Goal: Task Accomplishment & Management: Use online tool/utility

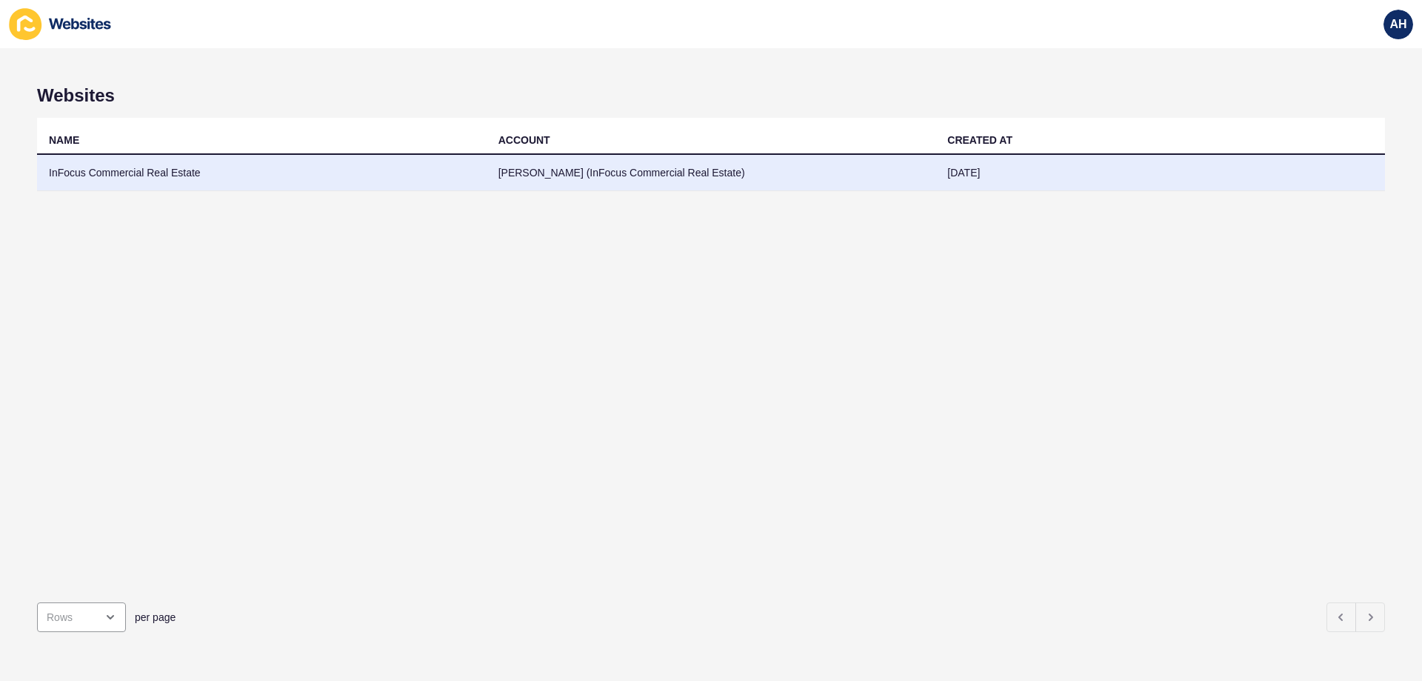
click at [315, 167] on td "InFocus Commercial Real Estate" at bounding box center [262, 173] width 450 height 36
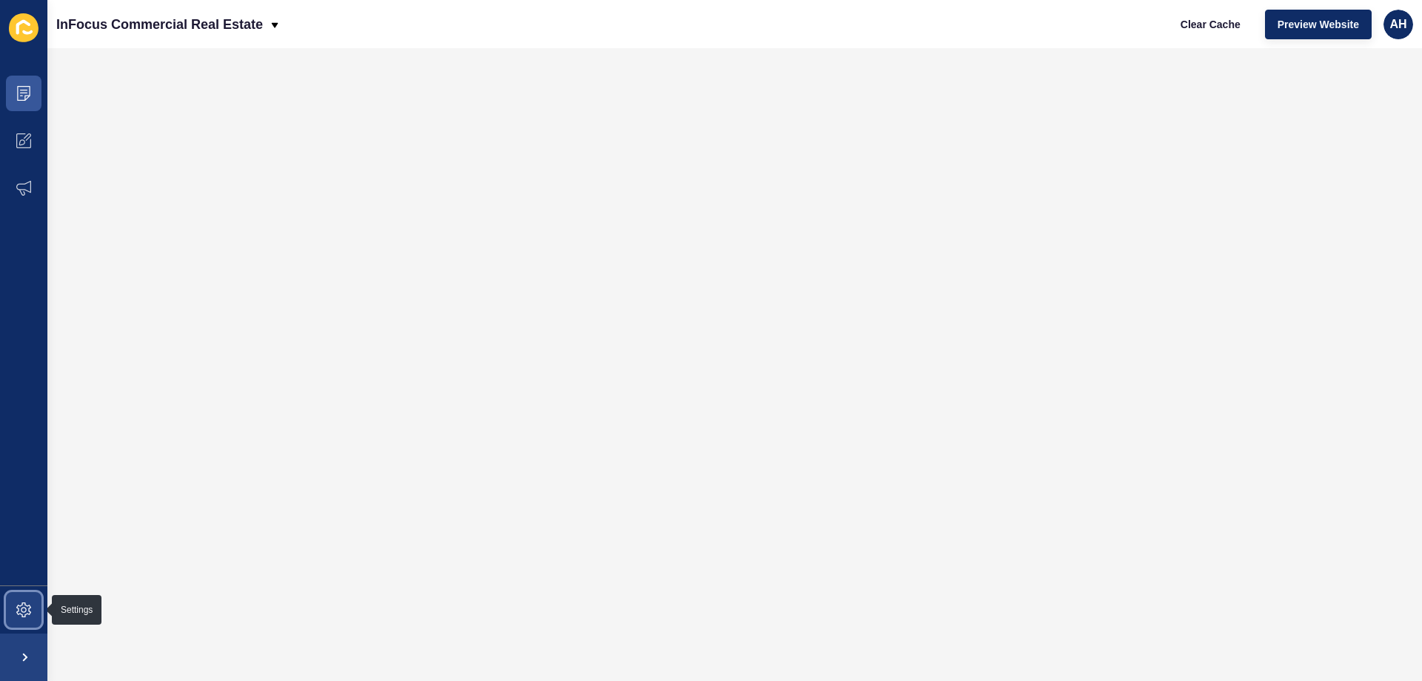
click at [37, 607] on span at bounding box center [23, 609] width 47 height 47
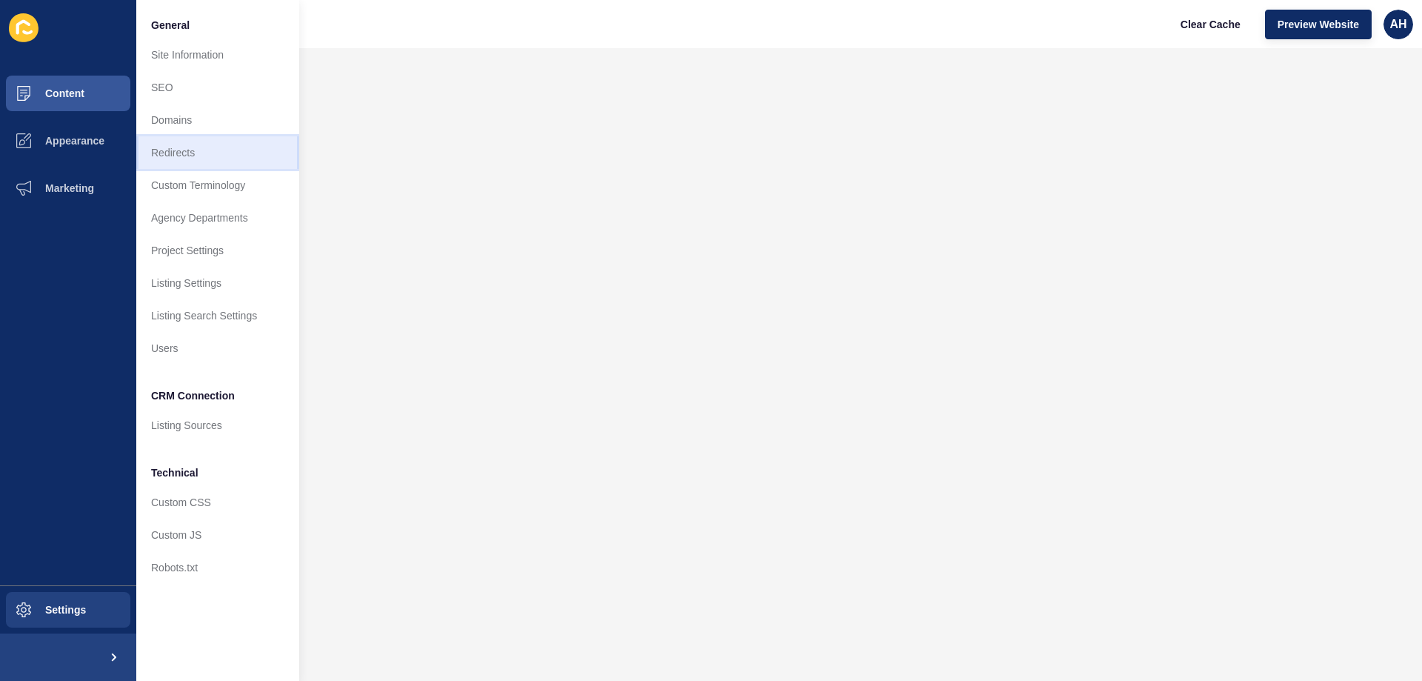
click at [199, 153] on link "Redirects" at bounding box center [217, 152] width 163 height 33
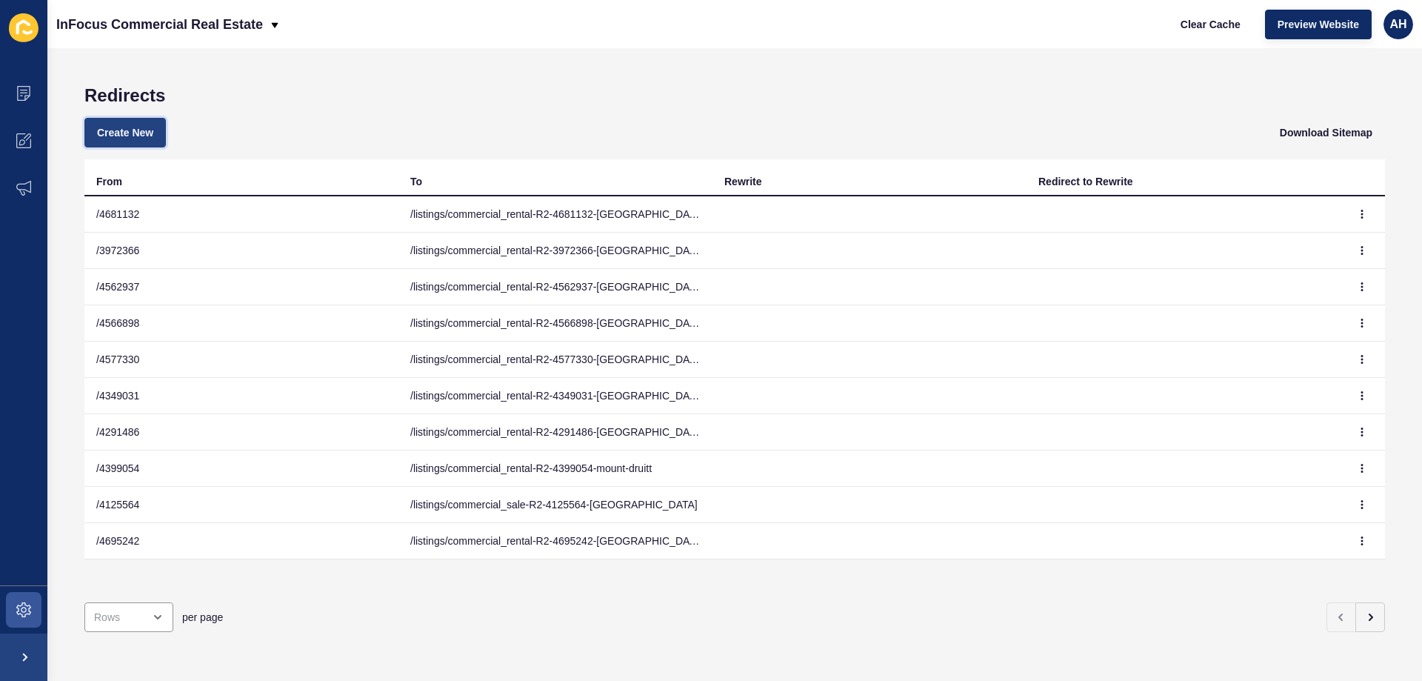
click at [138, 128] on span "Create New" at bounding box center [125, 132] width 56 height 15
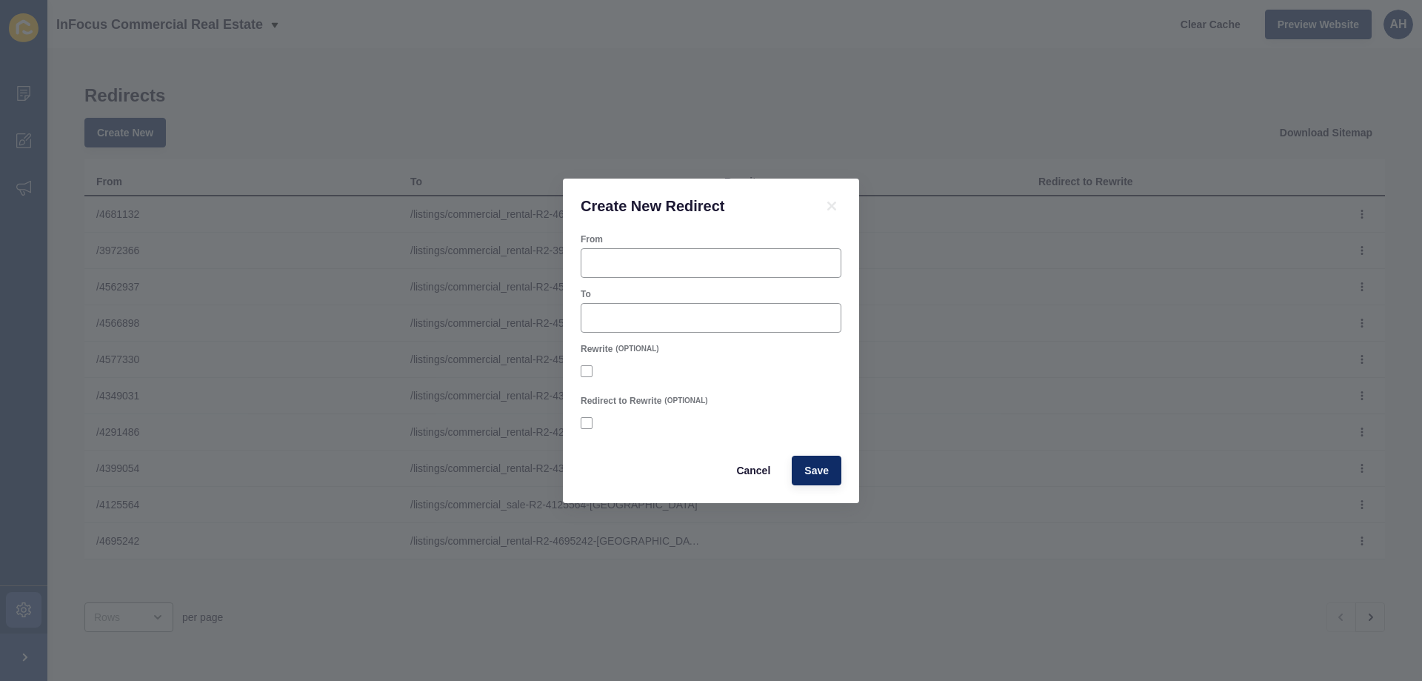
click at [641, 247] on div "From" at bounding box center [711, 255] width 264 height 47
click at [638, 256] on input "From" at bounding box center [710, 263] width 241 height 15
paste input "4733595"
type input "/4733595"
click at [639, 322] on input "To" at bounding box center [710, 317] width 241 height 15
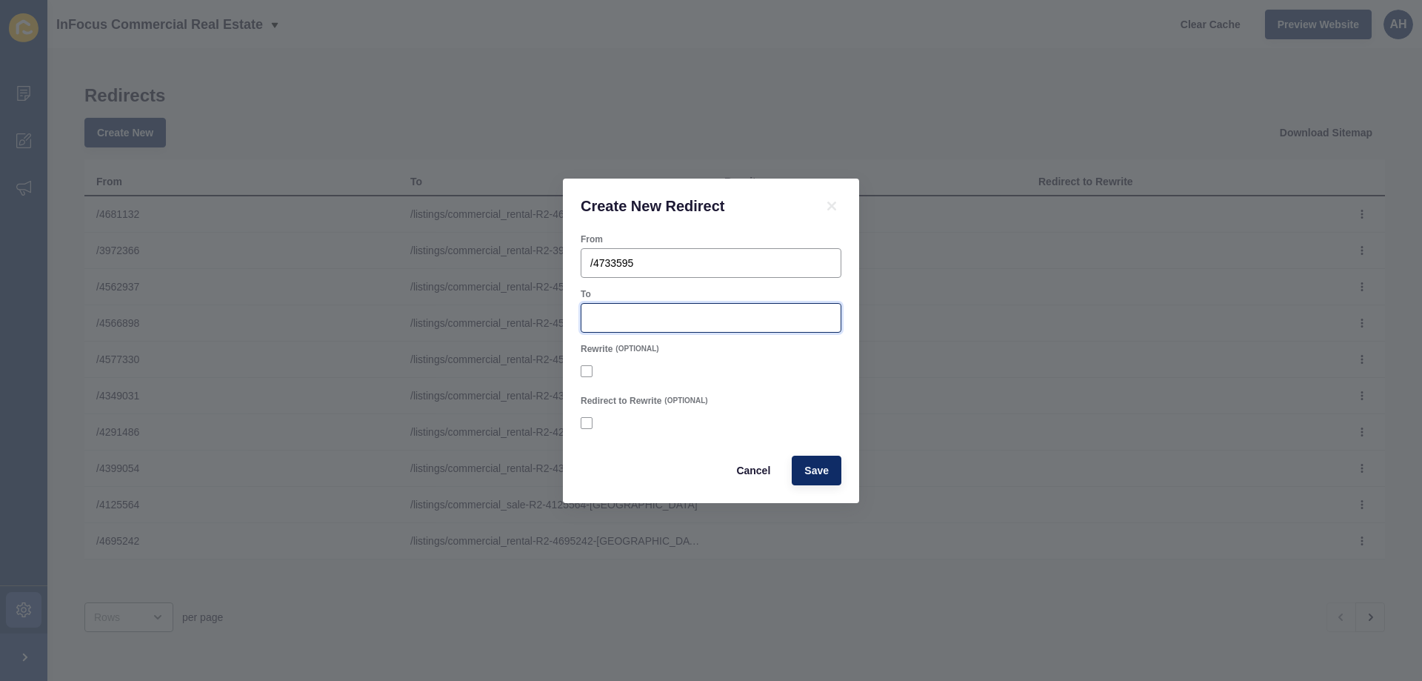
paste input "/listings/commercial_rental-R2-4733595-[GEOGRAPHIC_DATA]"
type input "/listings/commercial_rental-R2-4733595-[GEOGRAPHIC_DATA]"
click at [737, 363] on div at bounding box center [711, 371] width 261 height 27
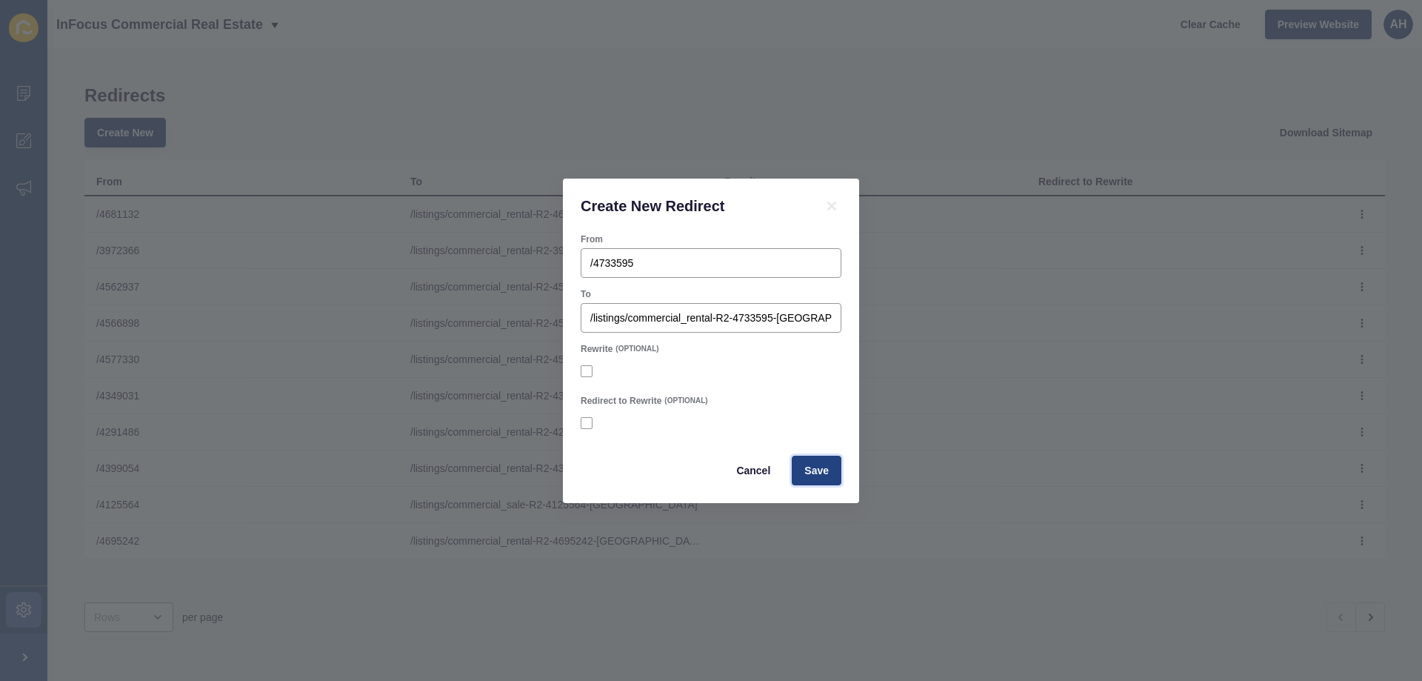
click at [825, 472] on span "Save" at bounding box center [816, 470] width 24 height 15
